Goal: Information Seeking & Learning: Learn about a topic

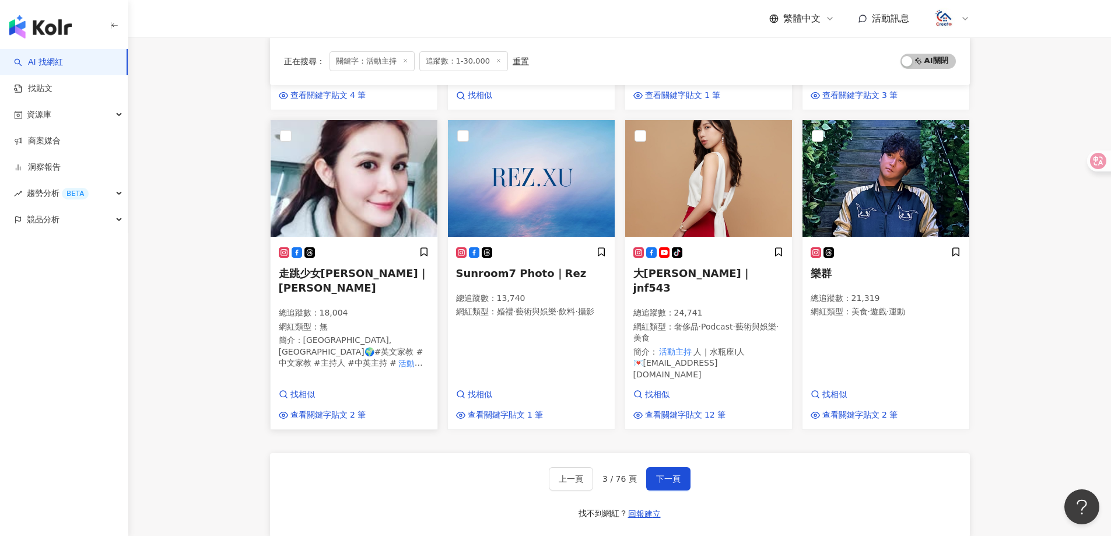
scroll to position [685, 0]
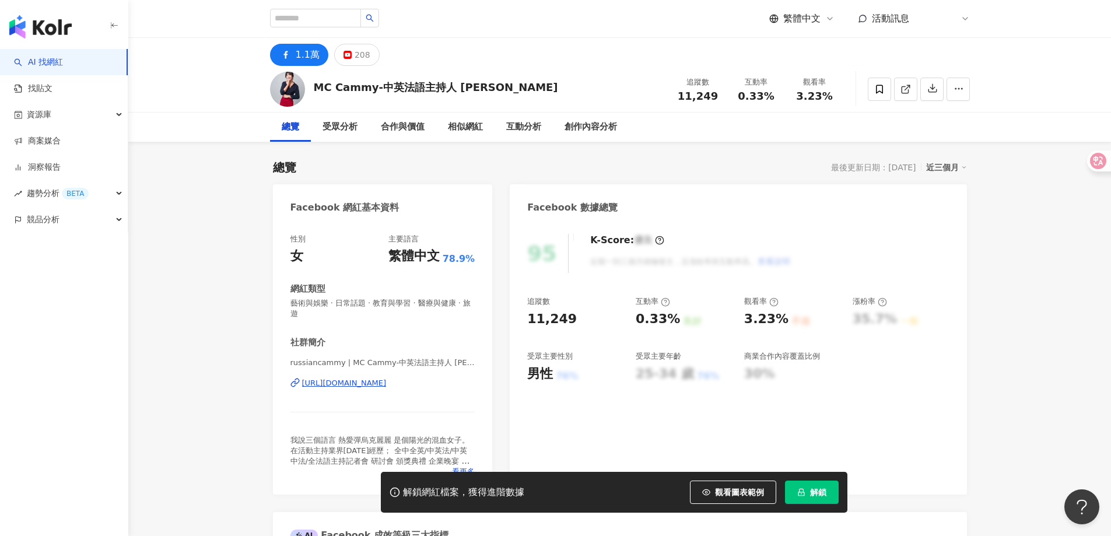
click at [387, 385] on div "[URL][DOMAIN_NAME]" at bounding box center [344, 383] width 85 height 11
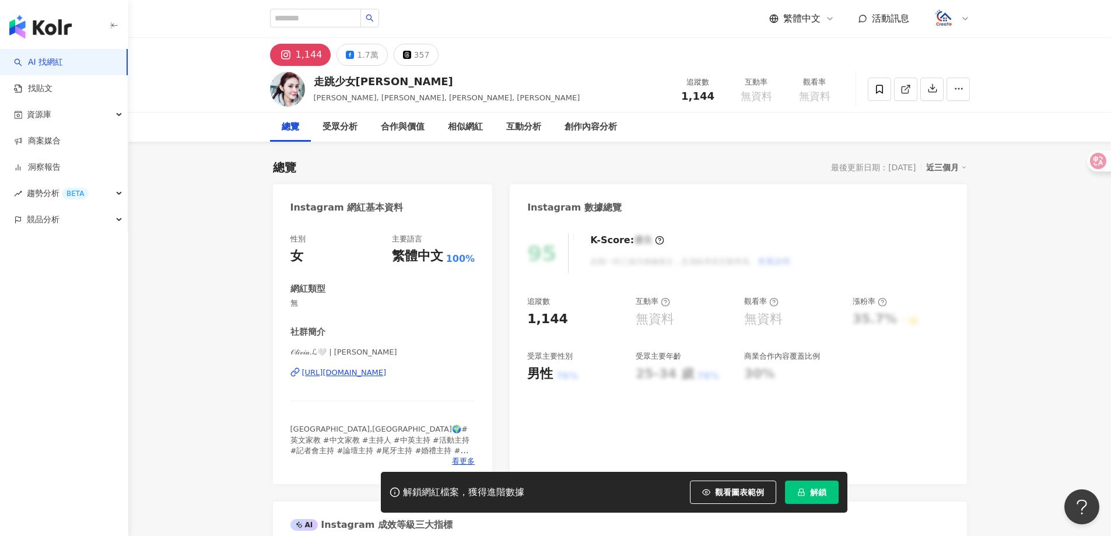
click at [387, 372] on div "https://www.instagram.com/olivia_ohlala/" at bounding box center [344, 373] width 85 height 11
